Goal: Information Seeking & Learning: Learn about a topic

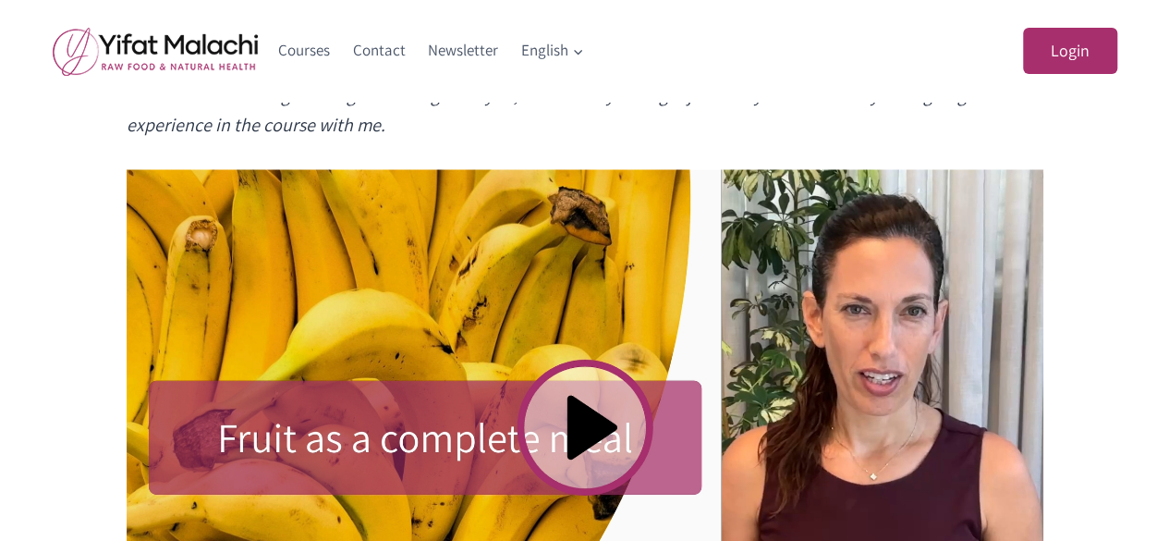
scroll to position [1109, 0]
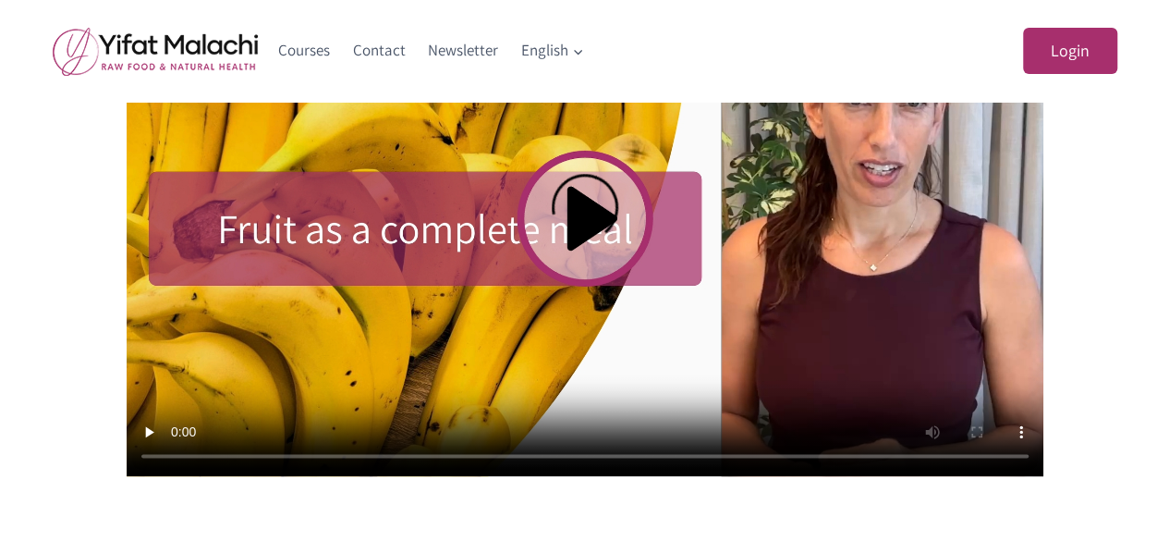
click at [604, 223] on video at bounding box center [585, 218] width 917 height 516
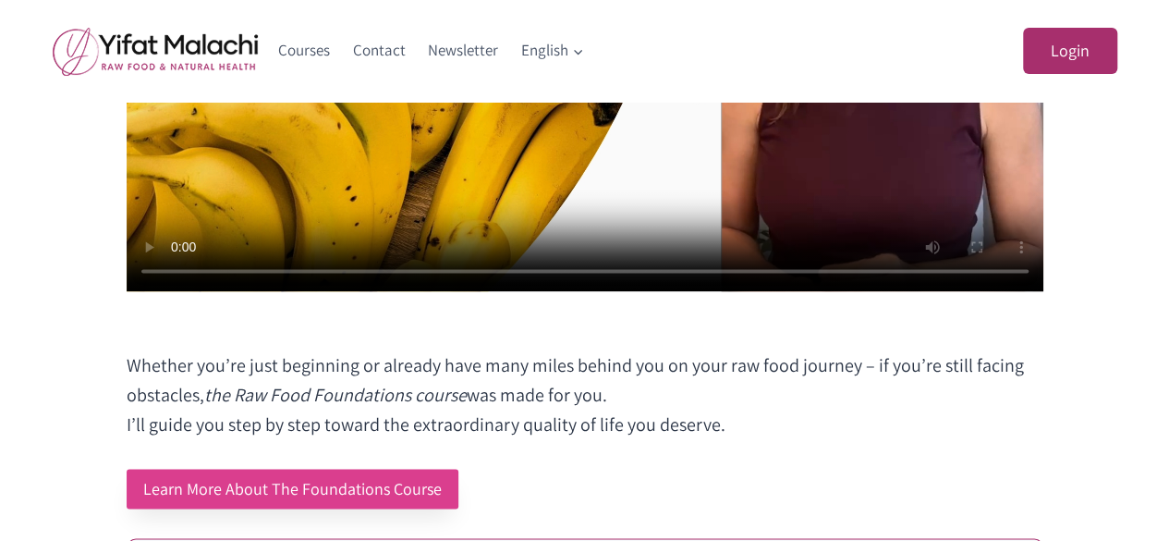
click at [348, 479] on link "Learn More About The Foundations Course" at bounding box center [293, 489] width 332 height 40
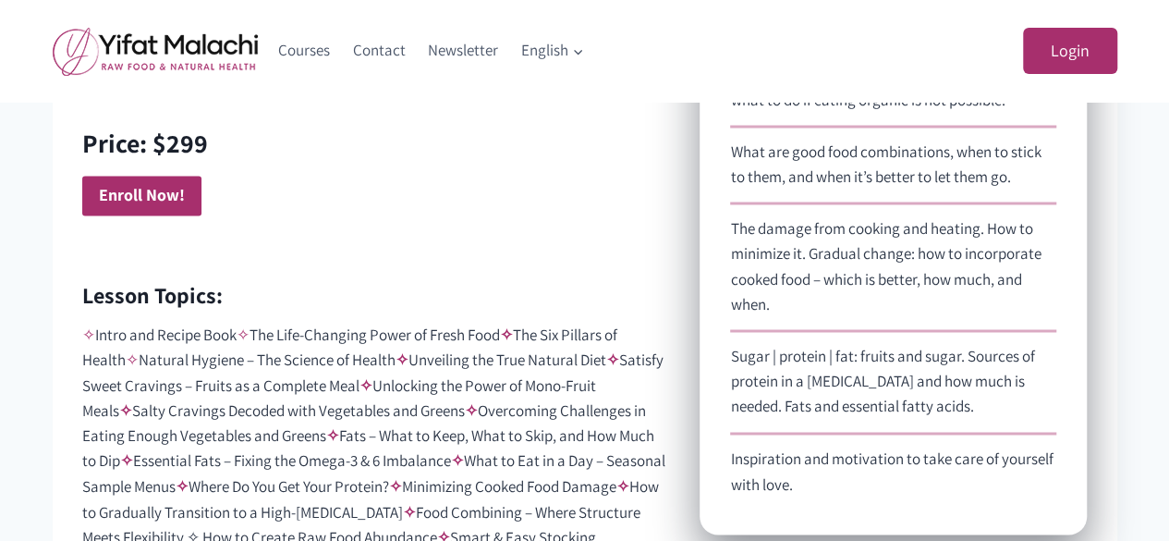
scroll to position [1109, 0]
